Goal: Check status: Check status

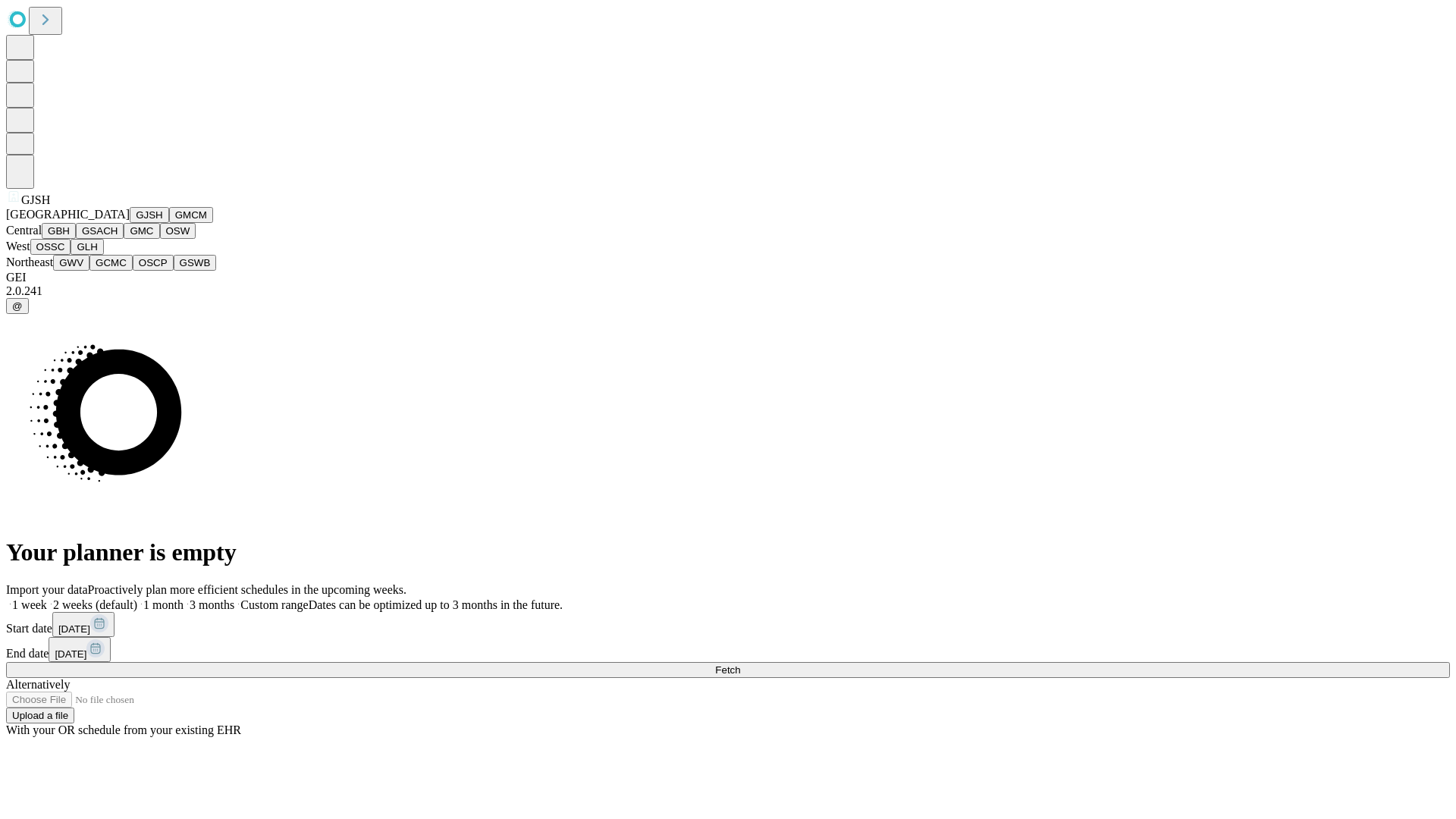
click at [129, 223] on button "GJSH" at bounding box center [149, 214] width 40 height 15
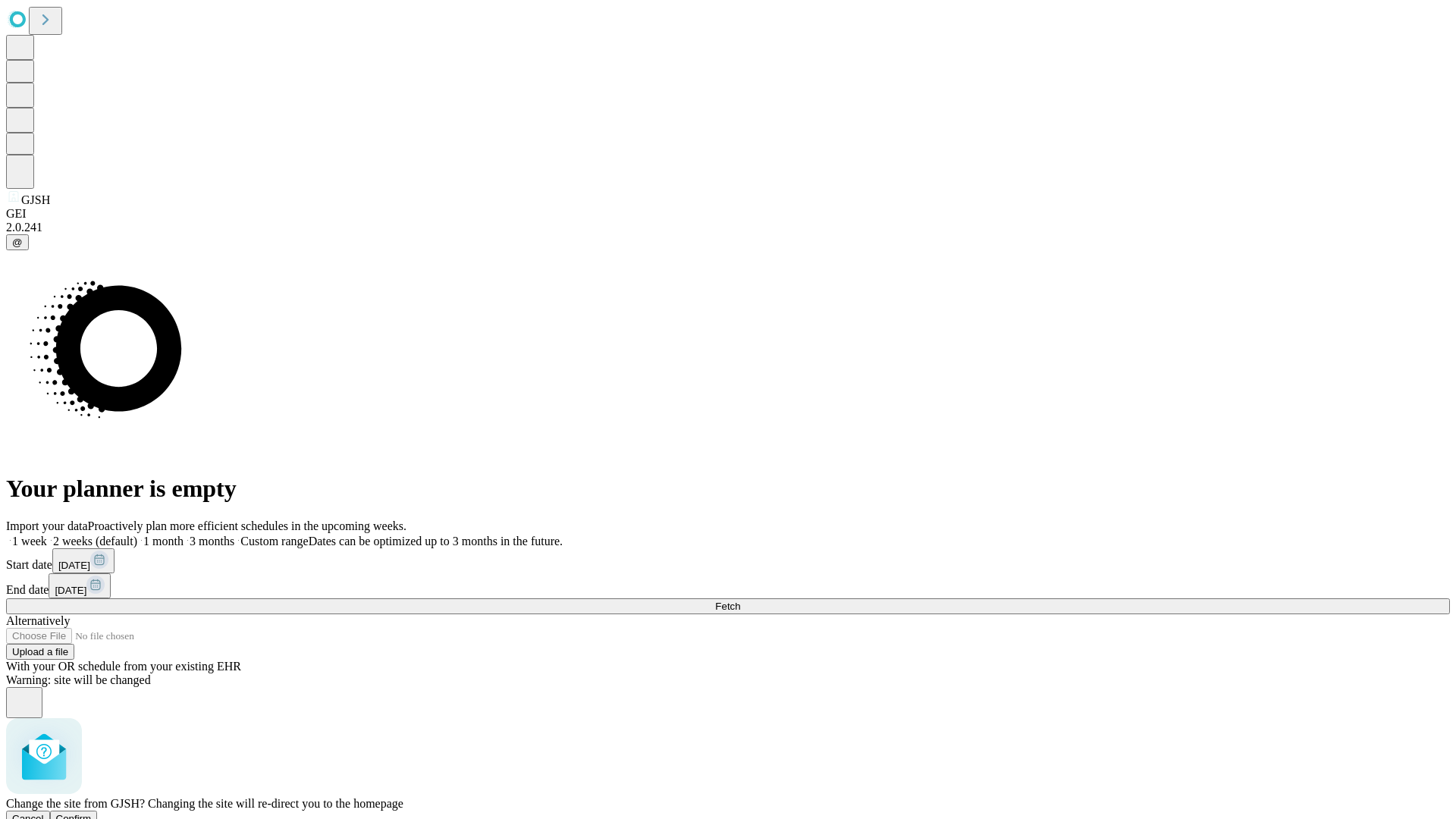
click at [92, 813] on span "Confirm" at bounding box center [73, 819] width 36 height 12
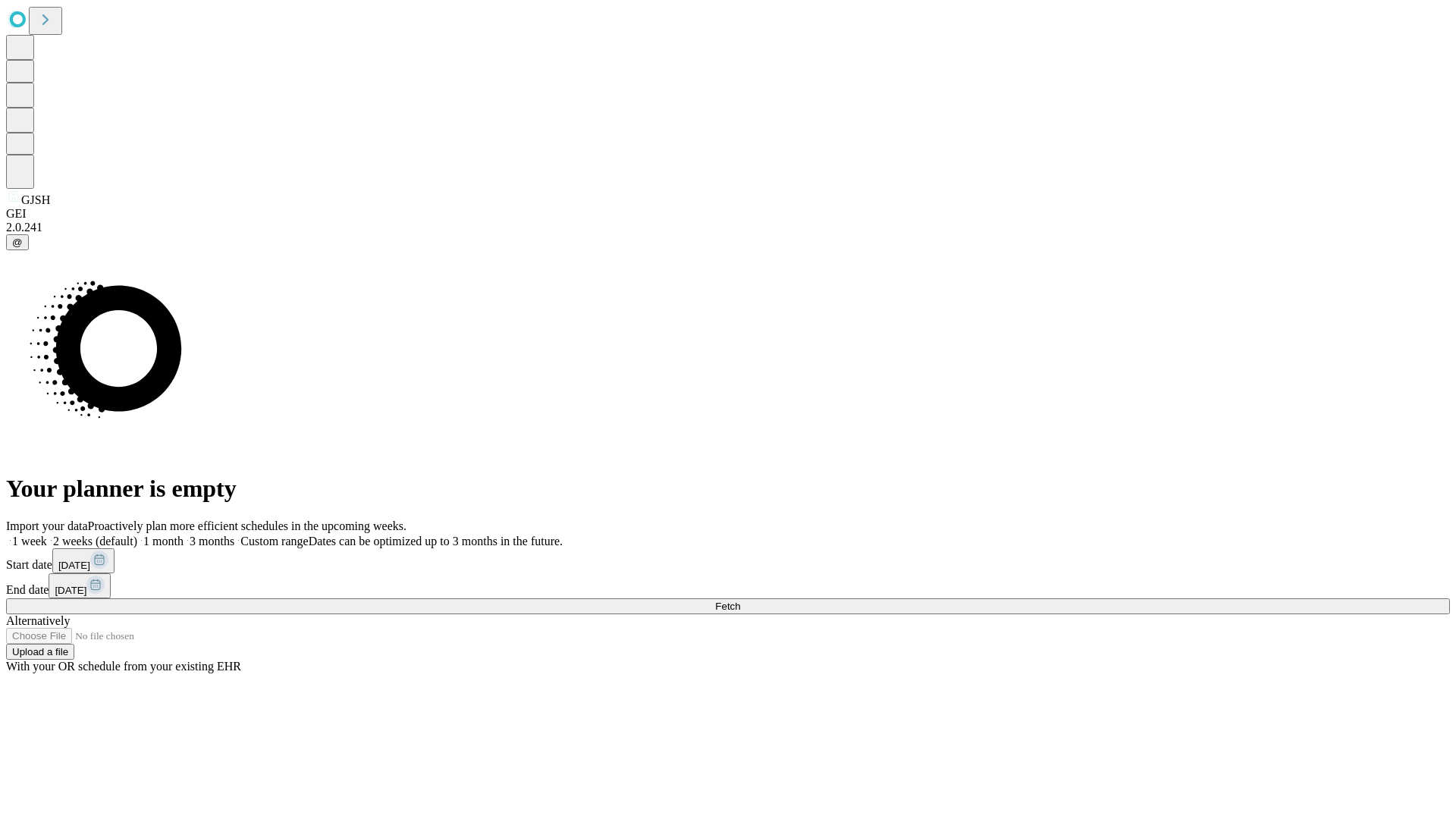
click at [47, 535] on label "1 week" at bounding box center [26, 541] width 41 height 13
click at [741, 601] on span "Fetch" at bounding box center [728, 607] width 25 height 12
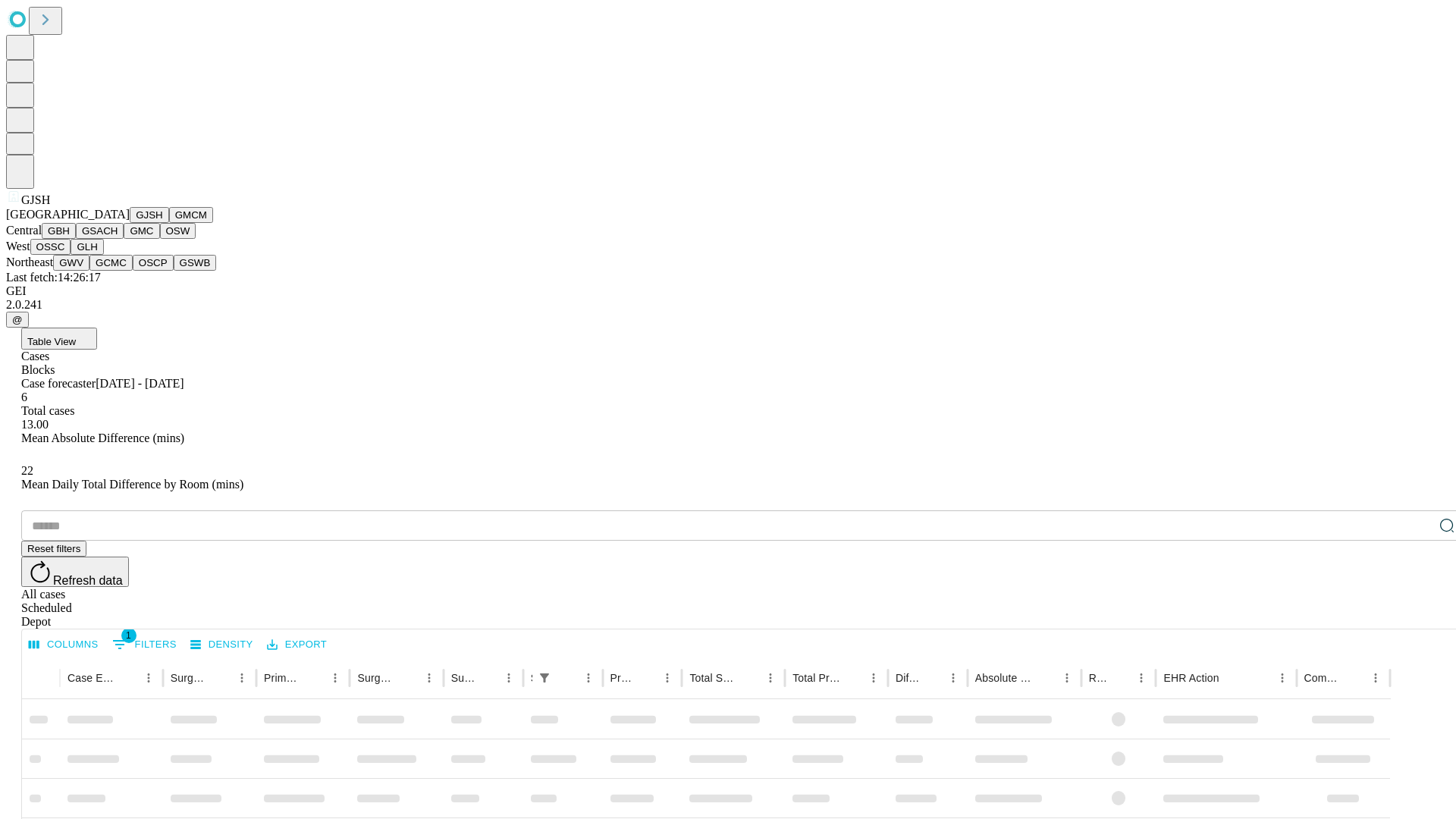
click at [169, 223] on button "GMCM" at bounding box center [191, 214] width 44 height 15
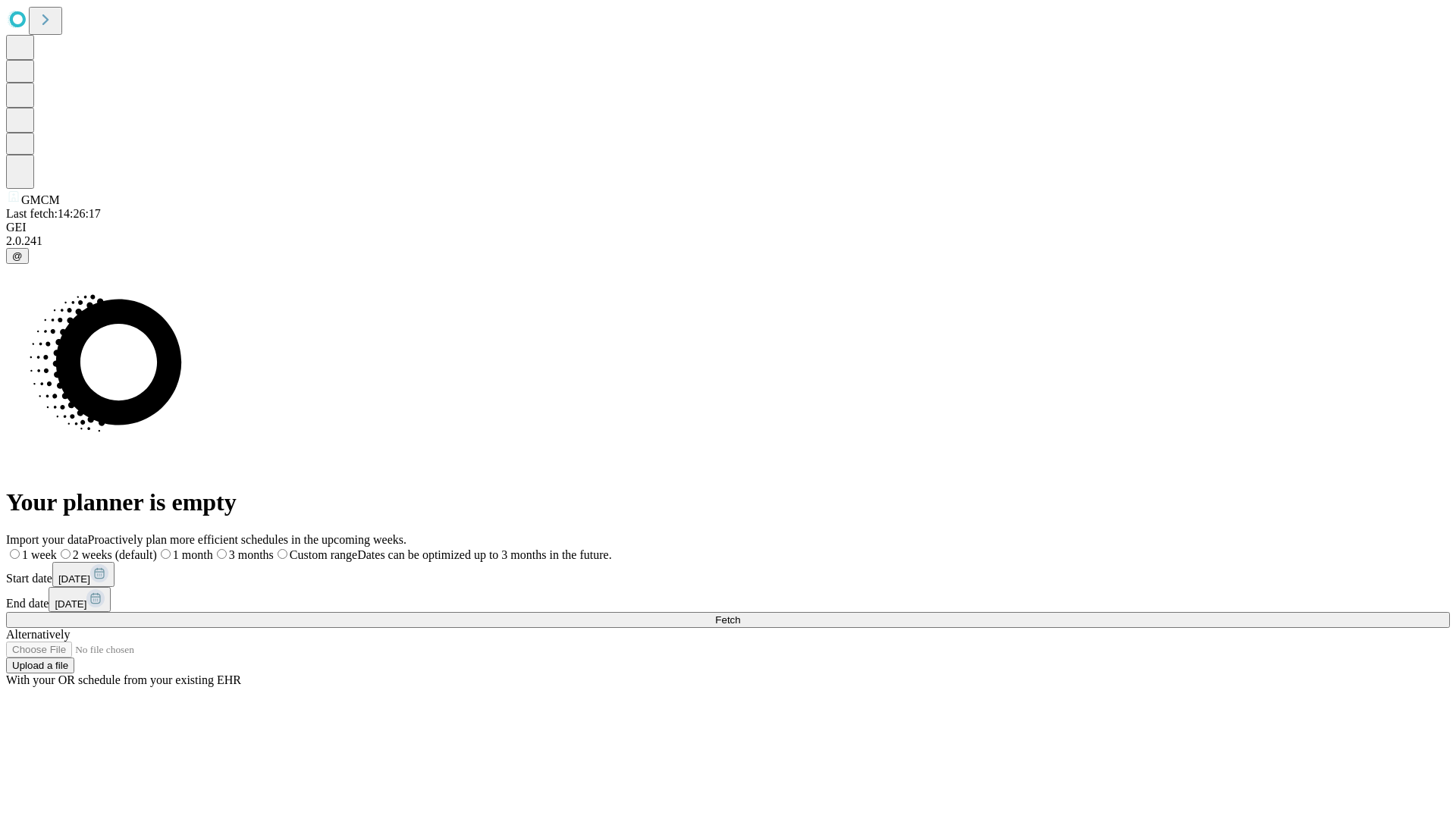
click at [741, 614] on span "Fetch" at bounding box center [728, 620] width 25 height 12
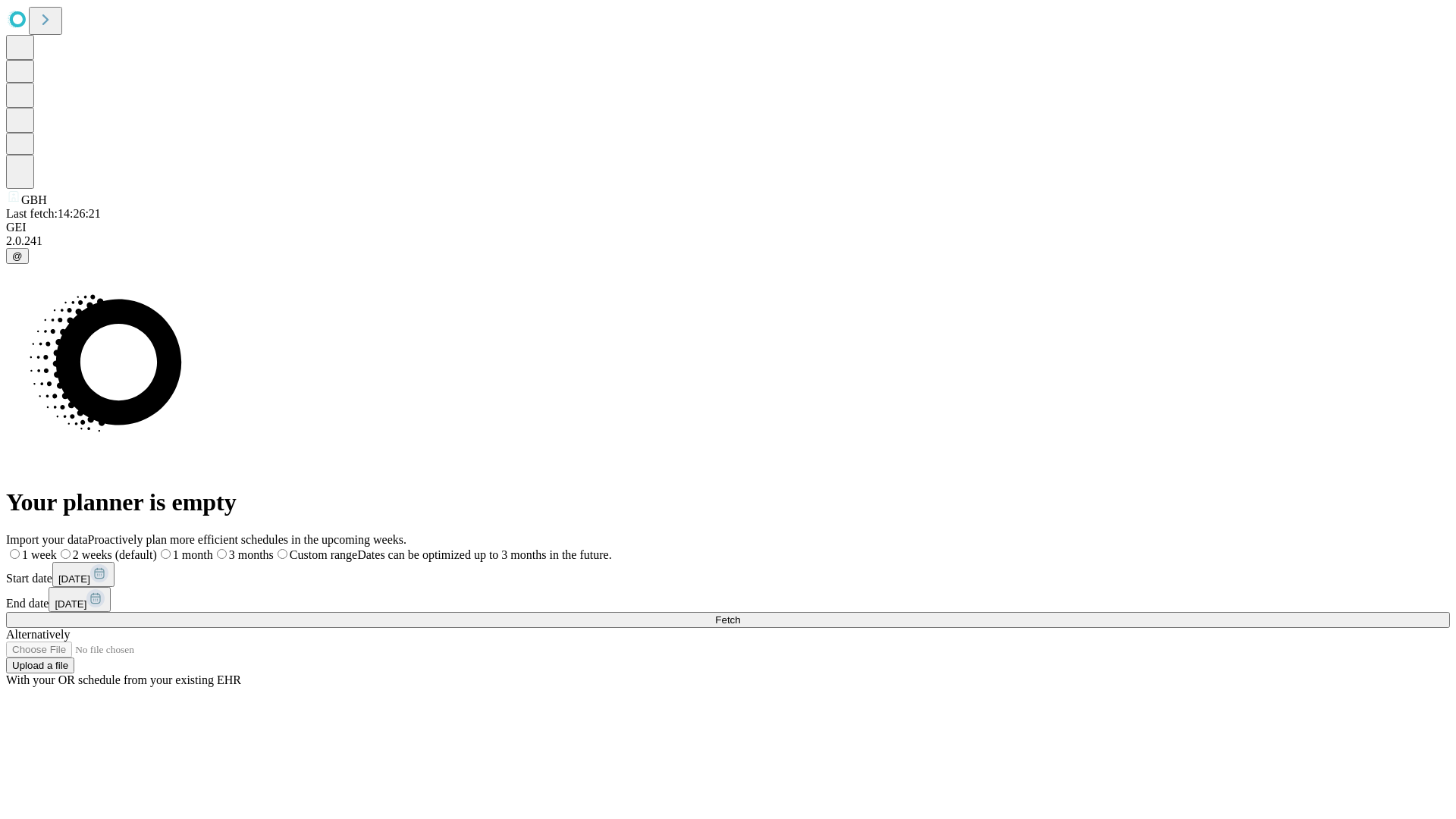
click at [57, 549] on label "1 week" at bounding box center [31, 554] width 51 height 13
click at [741, 614] on span "Fetch" at bounding box center [728, 620] width 25 height 12
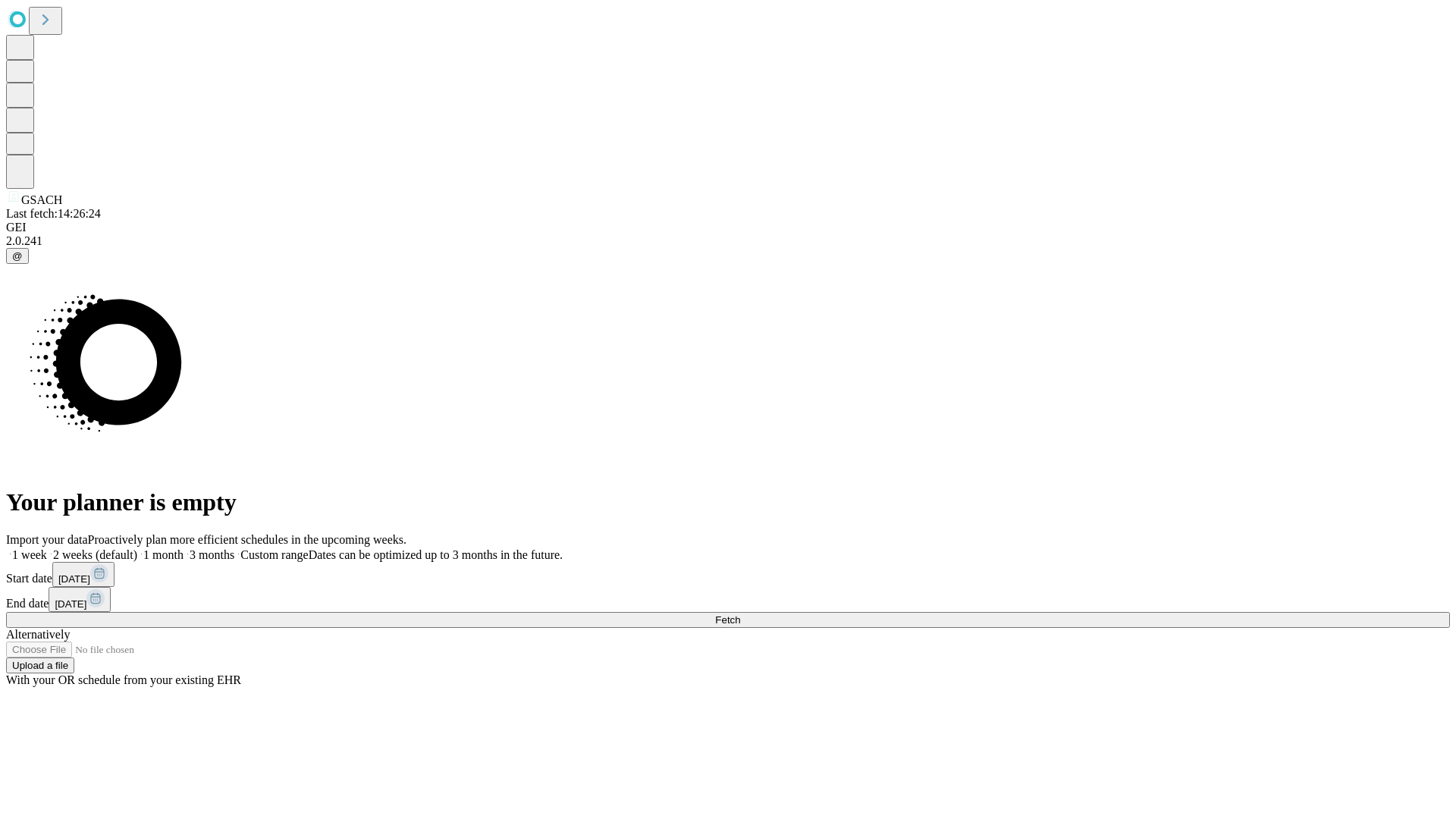
click at [47, 549] on label "1 week" at bounding box center [26, 554] width 41 height 13
click at [741, 614] on span "Fetch" at bounding box center [728, 620] width 25 height 12
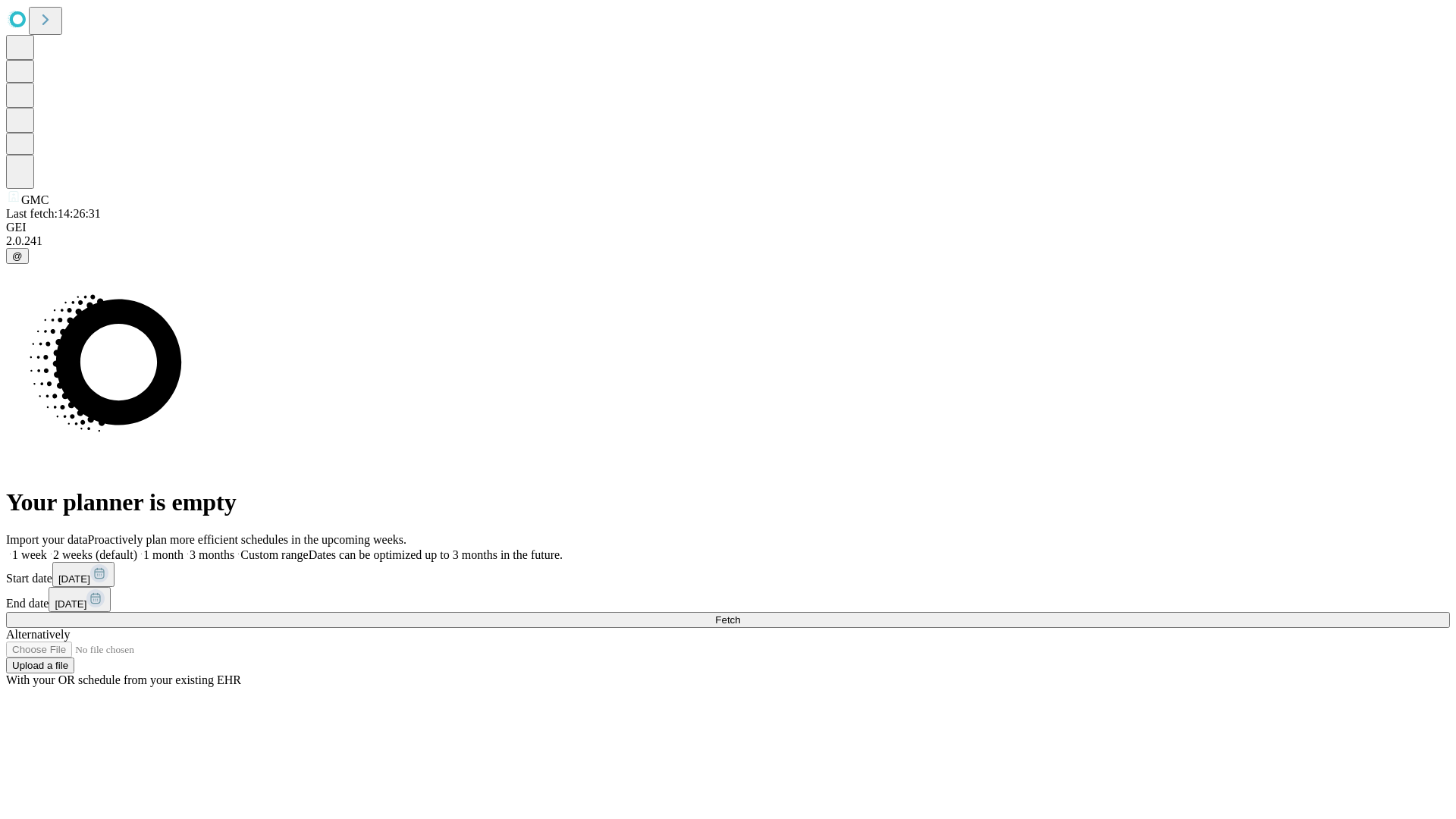
click at [47, 549] on label "1 week" at bounding box center [26, 554] width 41 height 13
click at [741, 614] on span "Fetch" at bounding box center [728, 620] width 25 height 12
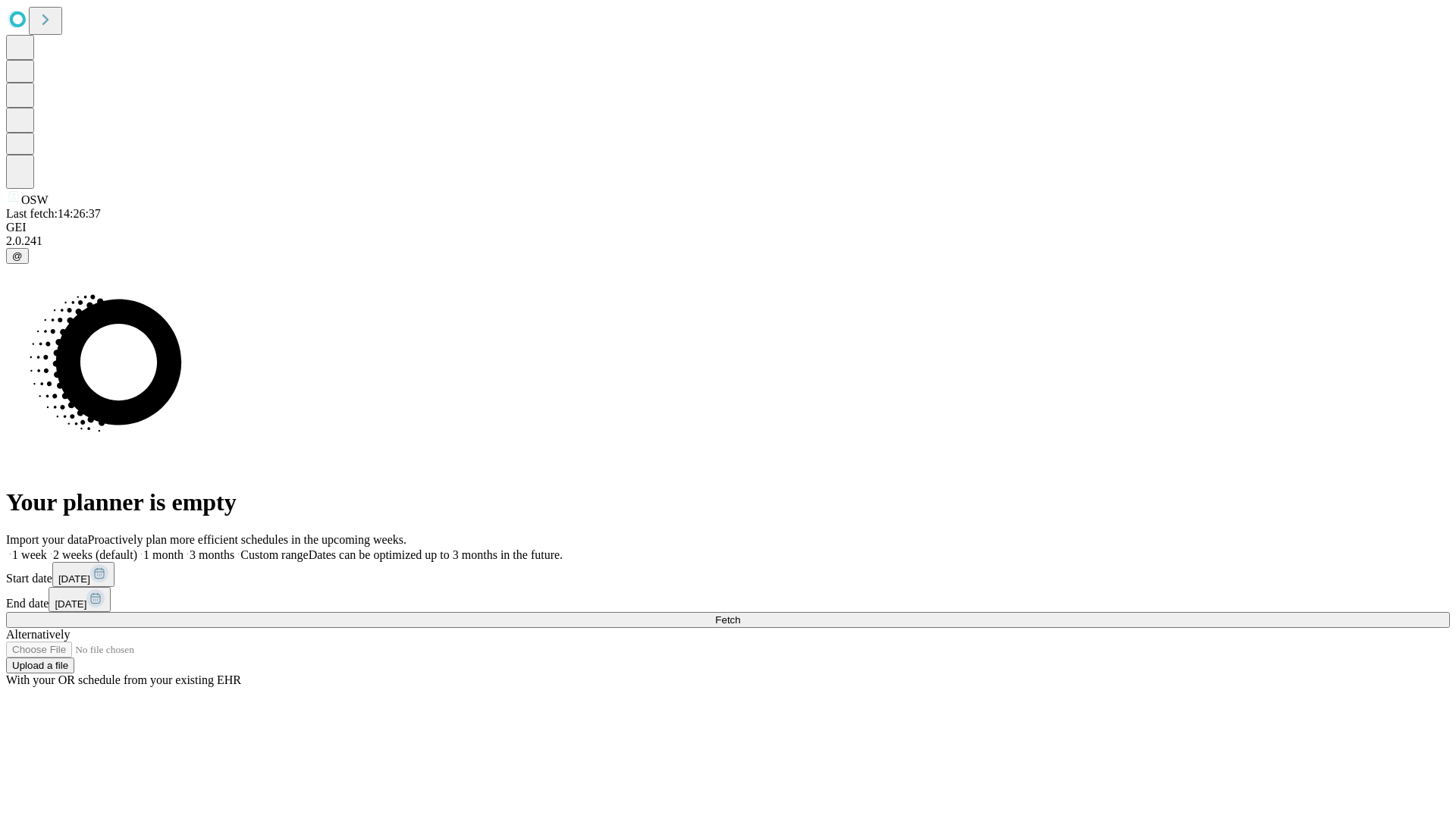
click at [47, 549] on label "1 week" at bounding box center [26, 554] width 41 height 13
click at [741, 614] on span "Fetch" at bounding box center [728, 620] width 25 height 12
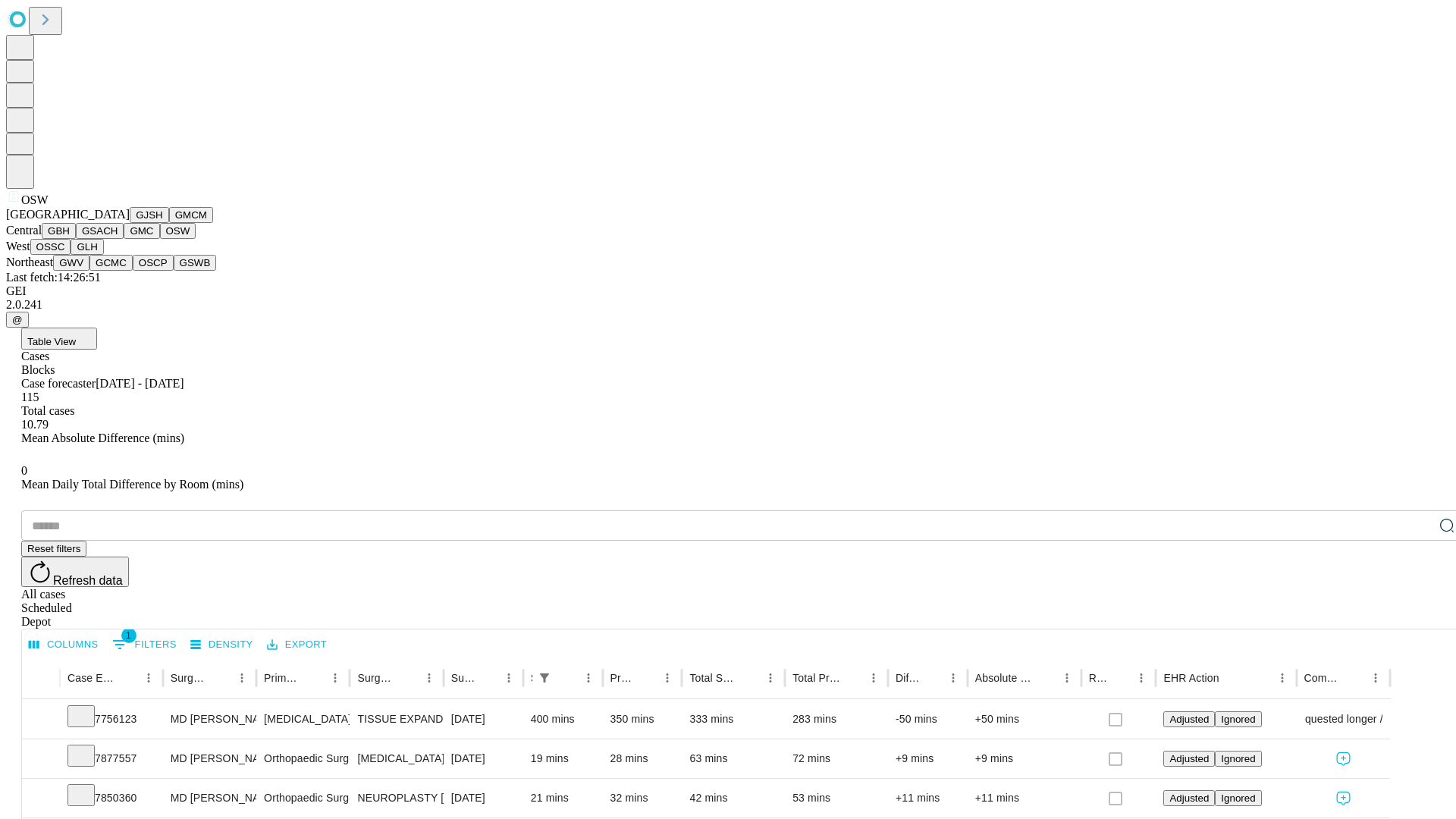
click at [71, 255] on button "OSSC" at bounding box center [50, 246] width 41 height 15
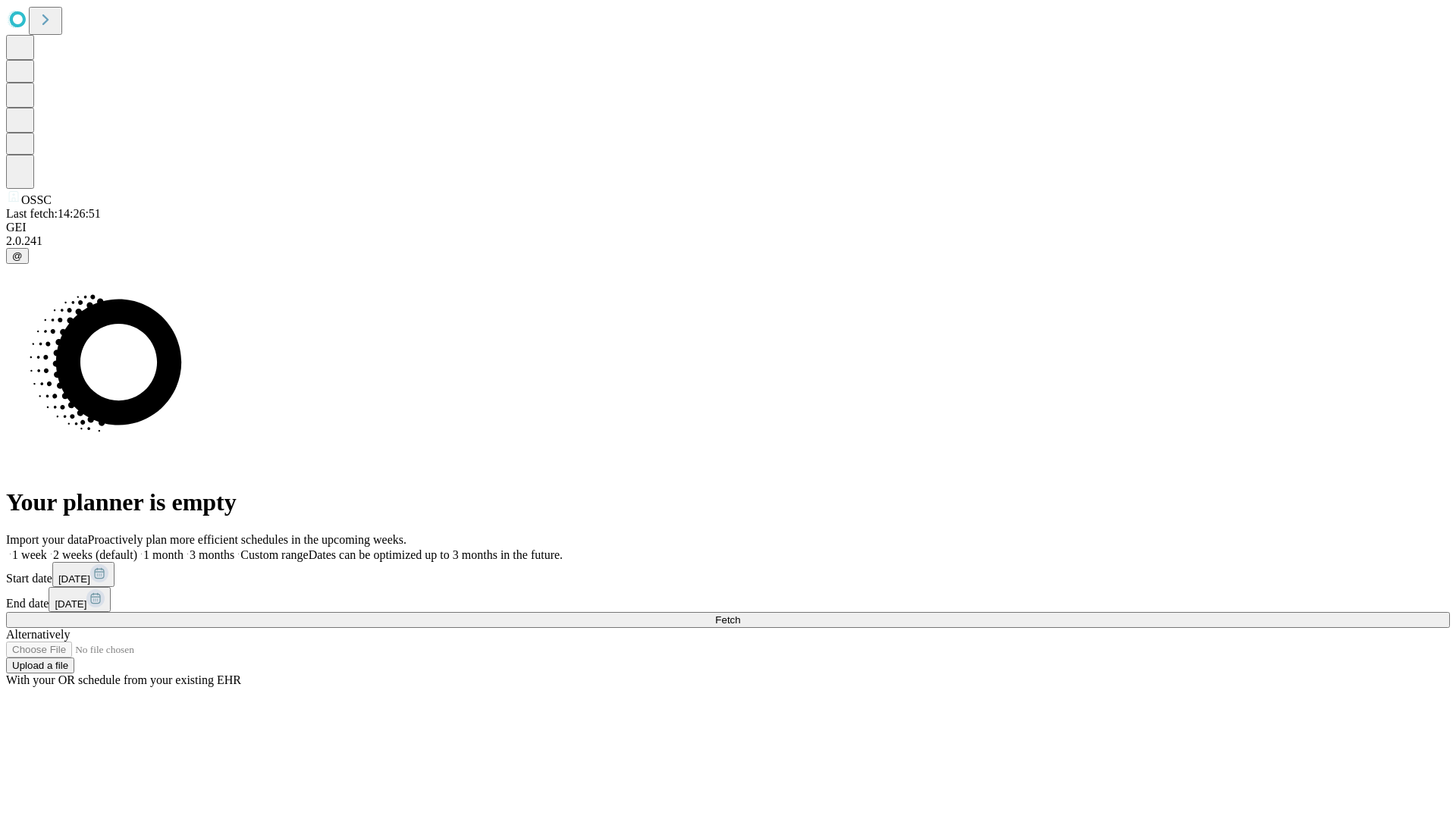
click at [47, 549] on label "1 week" at bounding box center [26, 554] width 41 height 13
click at [741, 614] on span "Fetch" at bounding box center [728, 620] width 25 height 12
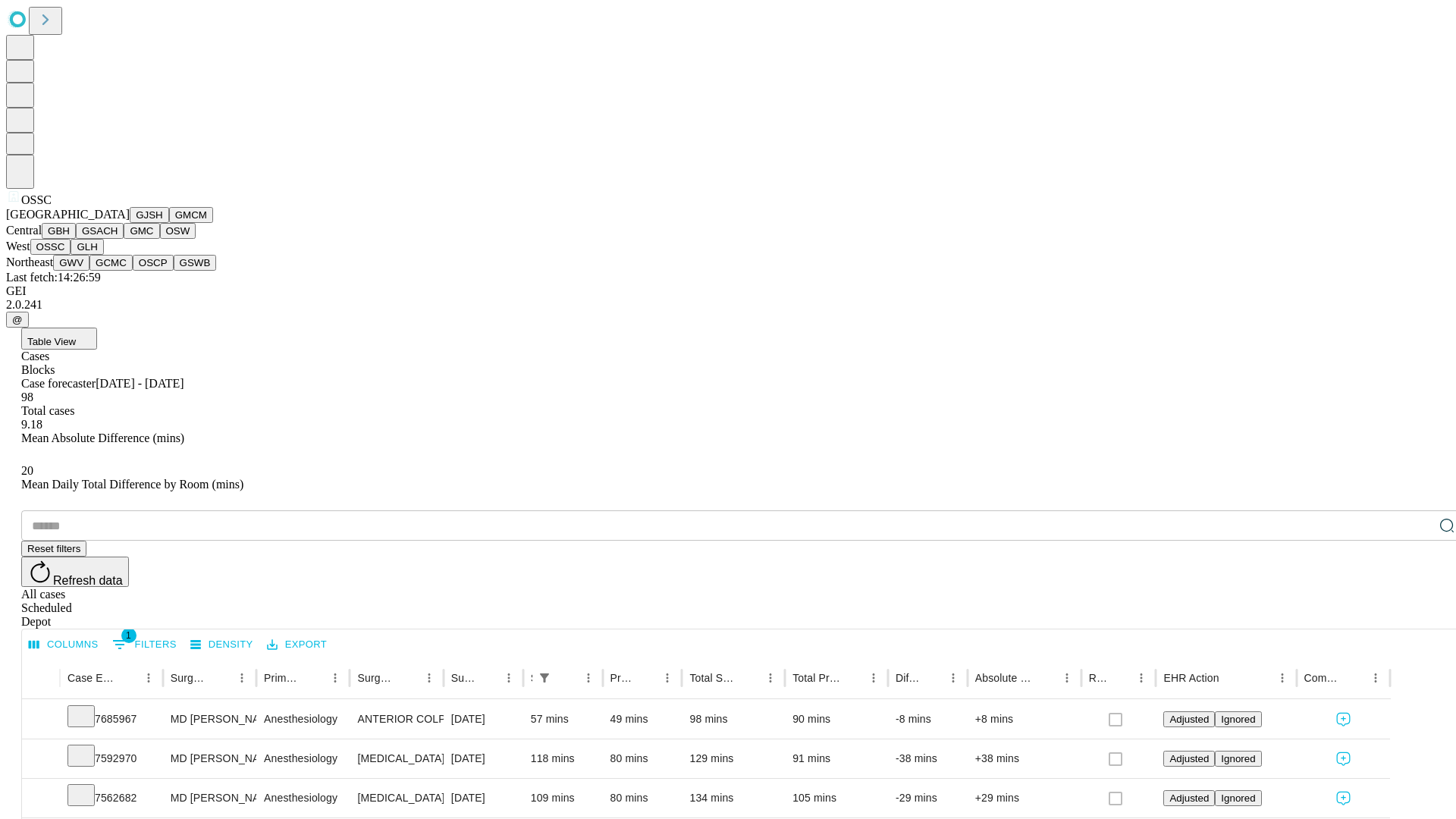
click at [103, 255] on button "GLH" at bounding box center [87, 246] width 33 height 15
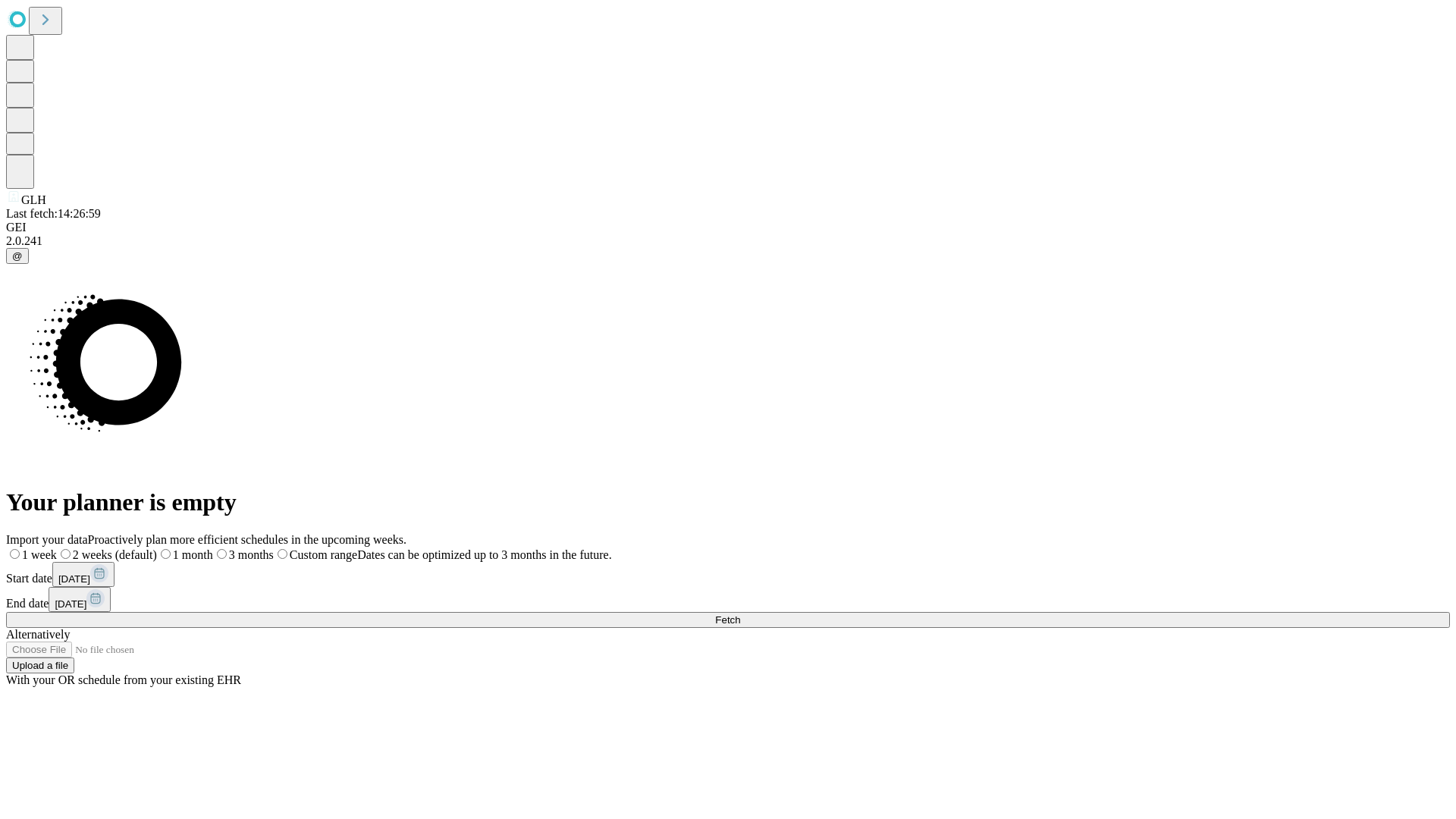
click at [57, 549] on label "1 week" at bounding box center [31, 554] width 51 height 13
click at [741, 614] on span "Fetch" at bounding box center [728, 620] width 25 height 12
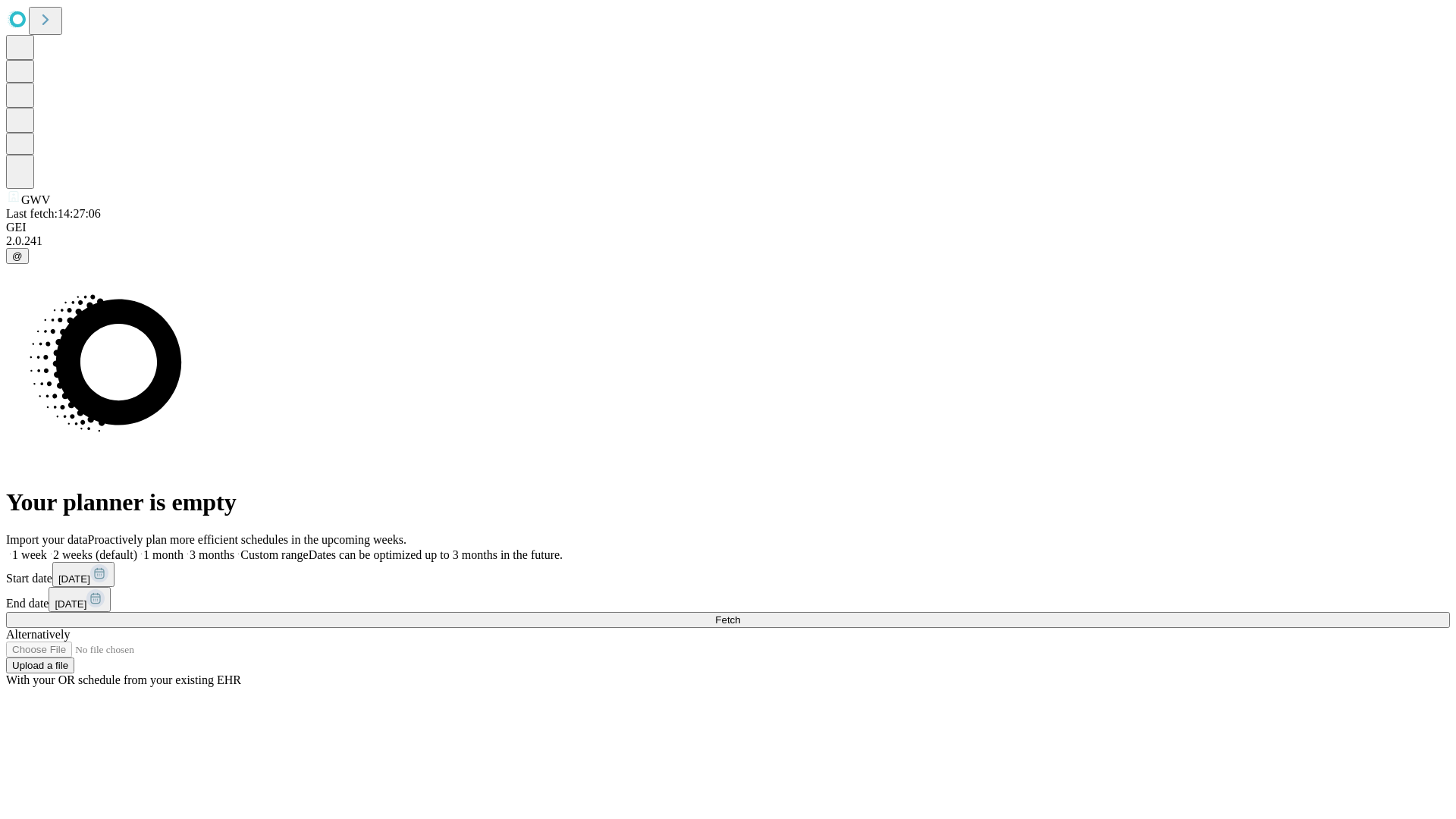
click at [47, 549] on label "1 week" at bounding box center [26, 554] width 41 height 13
click at [741, 614] on span "Fetch" at bounding box center [728, 620] width 25 height 12
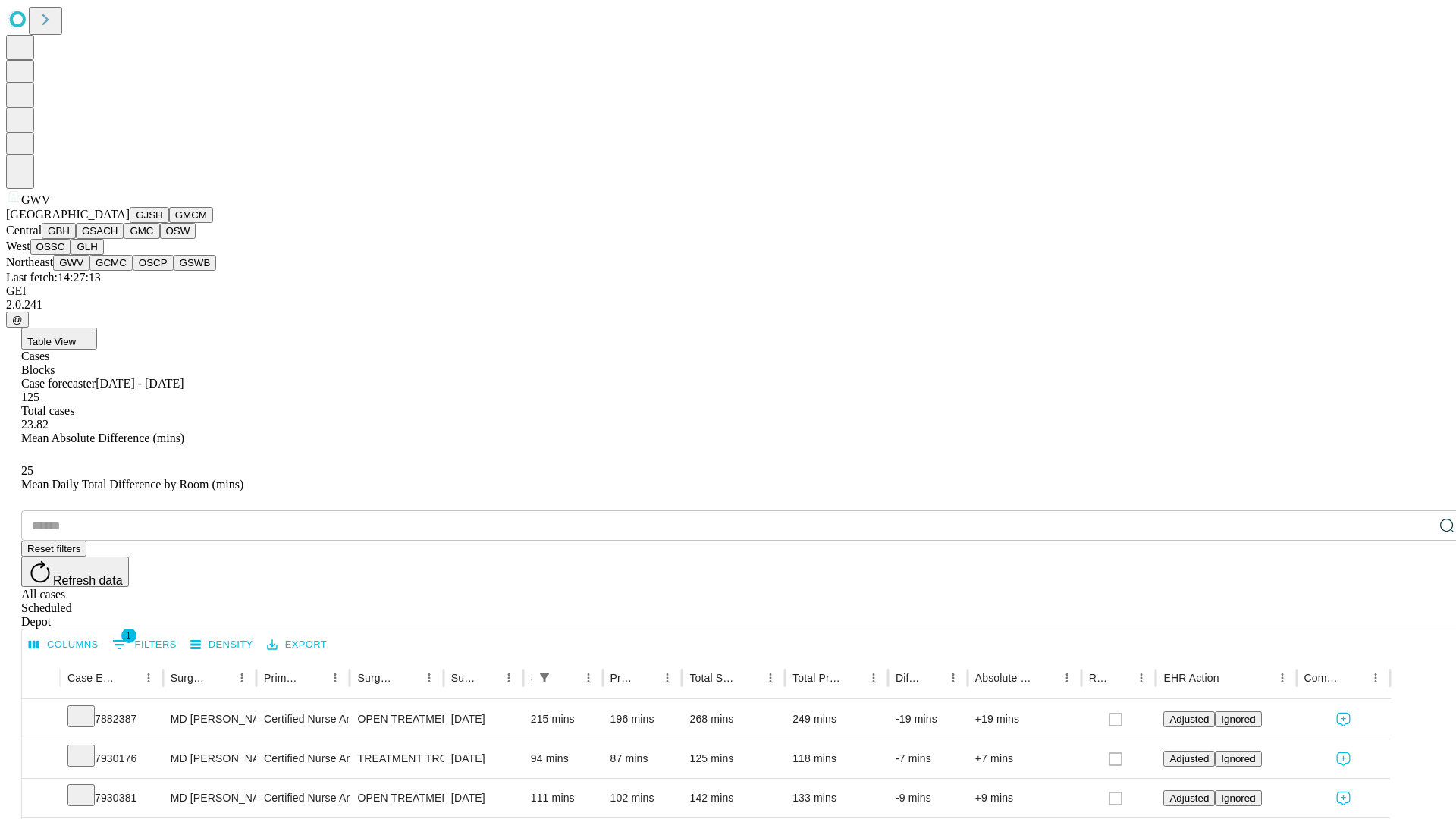
click at [118, 270] on button "GCMC" at bounding box center [111, 263] width 43 height 15
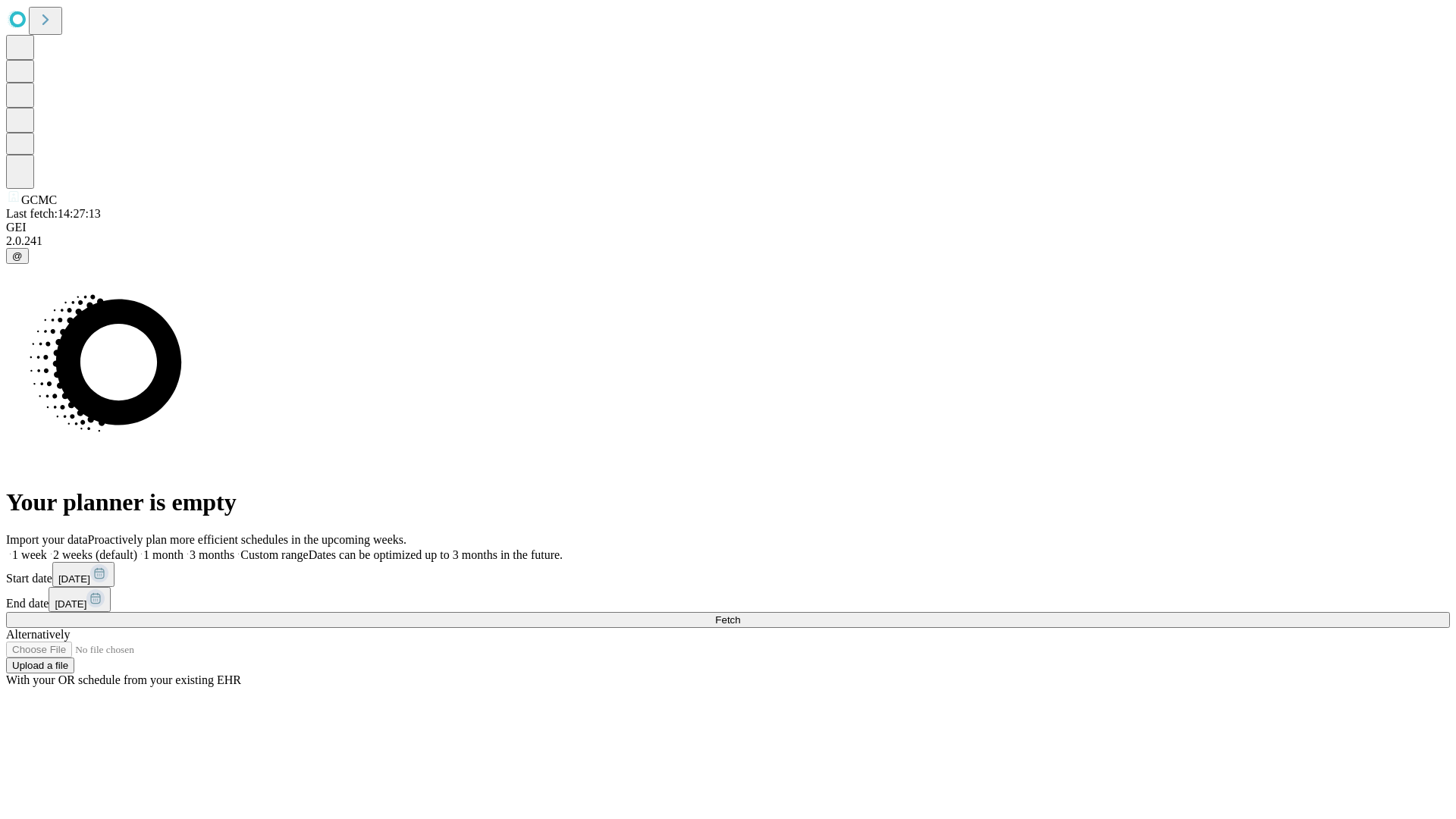
click at [47, 549] on label "1 week" at bounding box center [26, 554] width 41 height 13
click at [741, 614] on span "Fetch" at bounding box center [728, 620] width 25 height 12
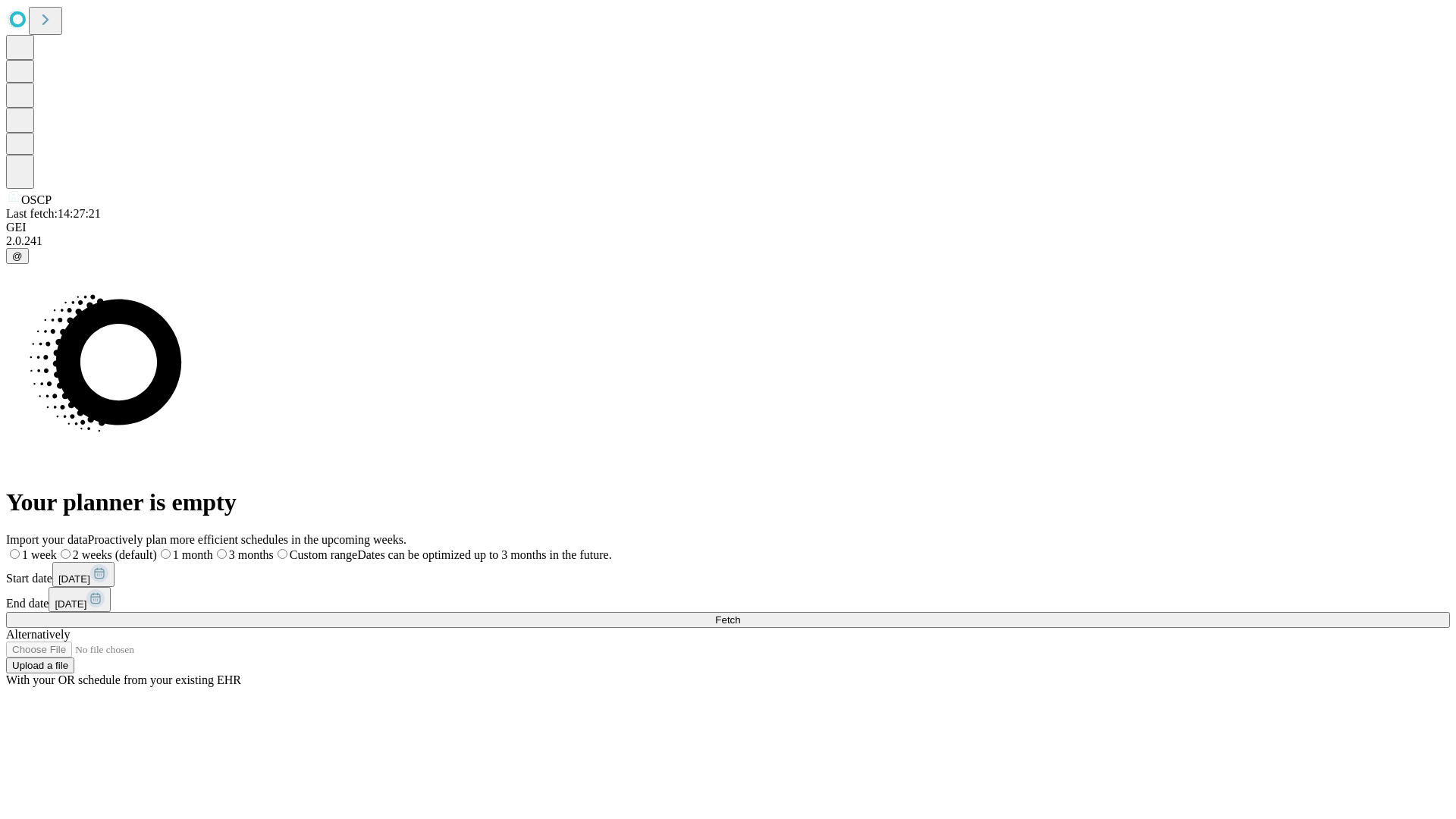
click at [57, 549] on label "1 week" at bounding box center [31, 554] width 51 height 13
click at [741, 614] on span "Fetch" at bounding box center [728, 620] width 25 height 12
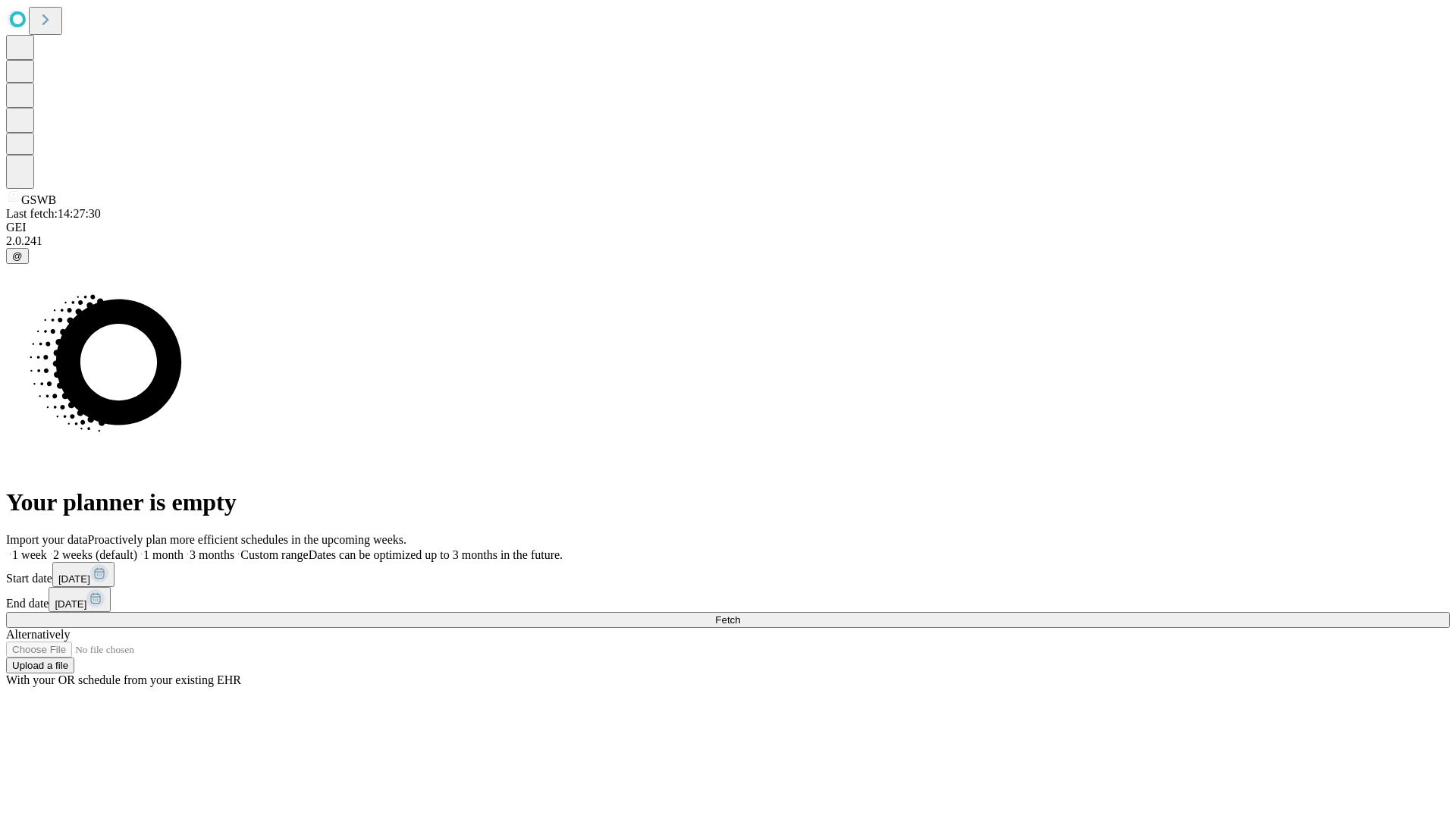
click at [47, 549] on label "1 week" at bounding box center [26, 554] width 41 height 13
click at [741, 614] on span "Fetch" at bounding box center [728, 620] width 25 height 12
